Goal: Use online tool/utility: Utilize a website feature to perform a specific function

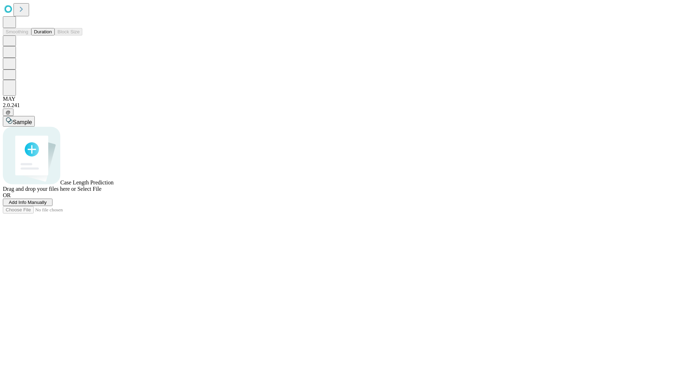
click at [52, 35] on button "Duration" at bounding box center [42, 31] width 23 height 7
click at [32, 119] on span "Sample" at bounding box center [22, 122] width 19 height 6
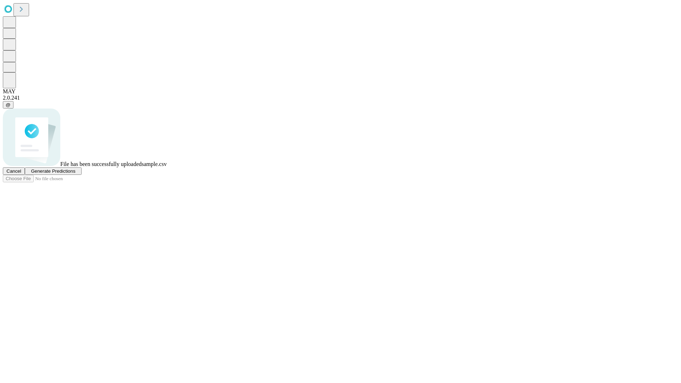
click at [75, 174] on span "Generate Predictions" at bounding box center [53, 170] width 44 height 5
